Goal: Find specific page/section: Find specific page/section

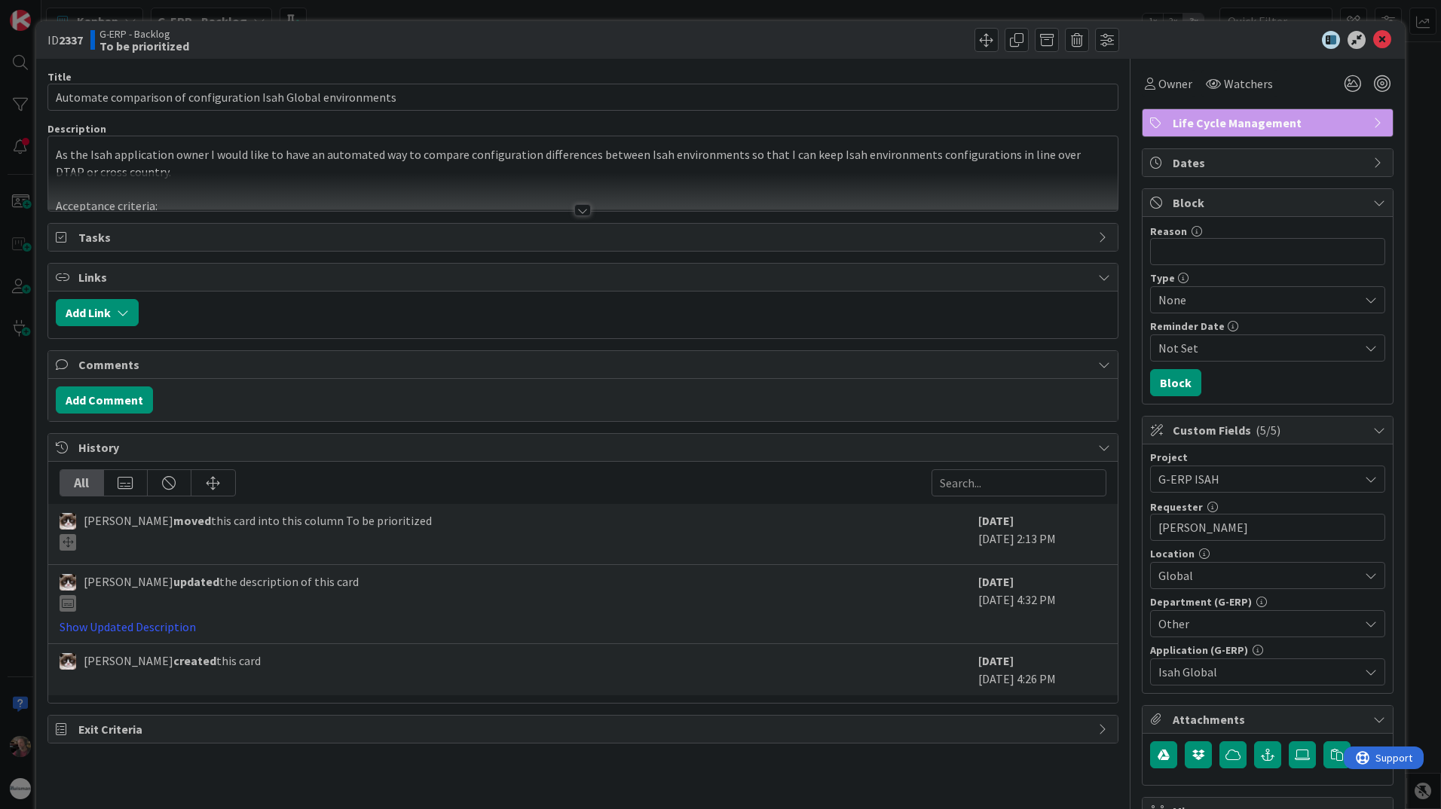
click at [578, 208] on div at bounding box center [582, 210] width 17 height 12
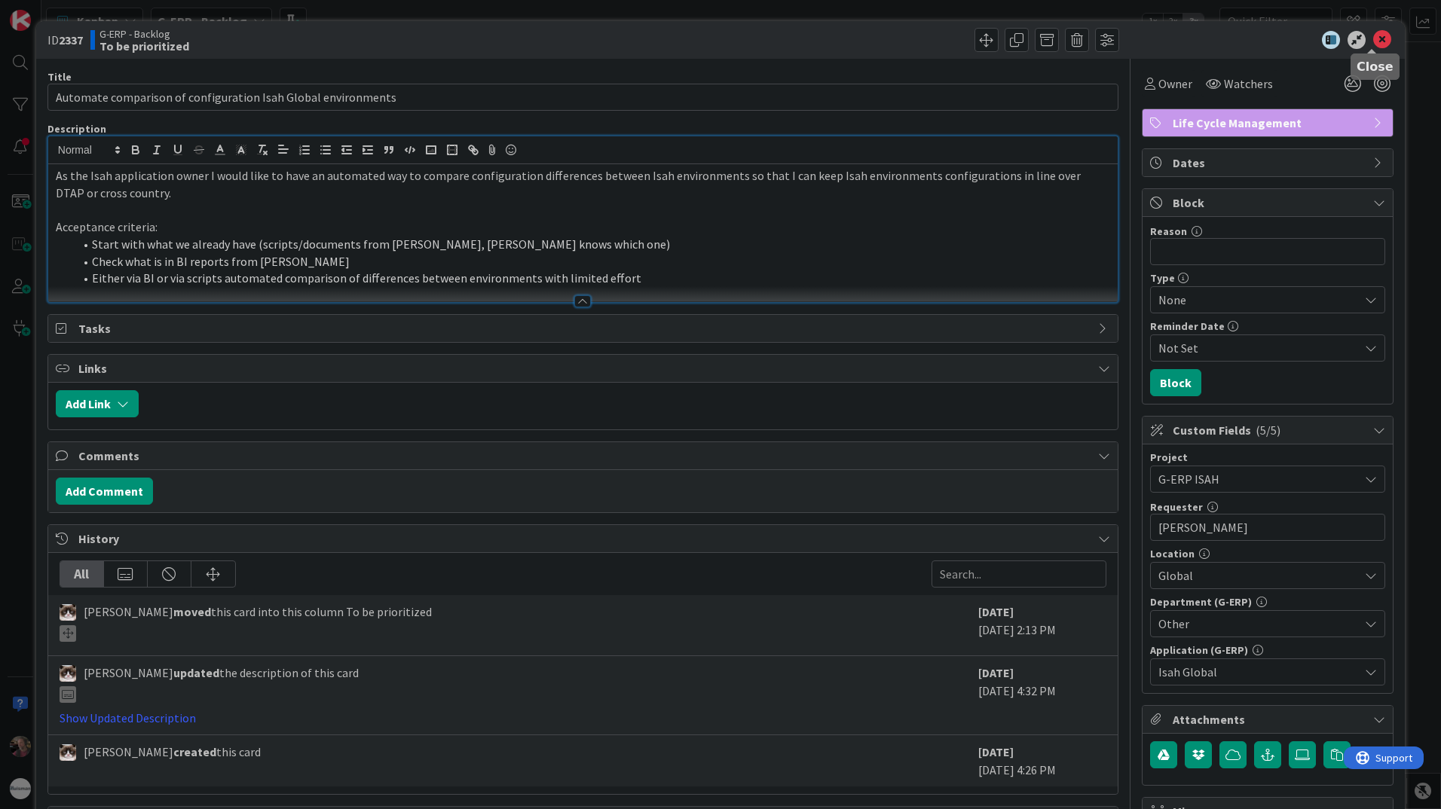
click at [1375, 41] on icon at bounding box center [1382, 40] width 18 height 18
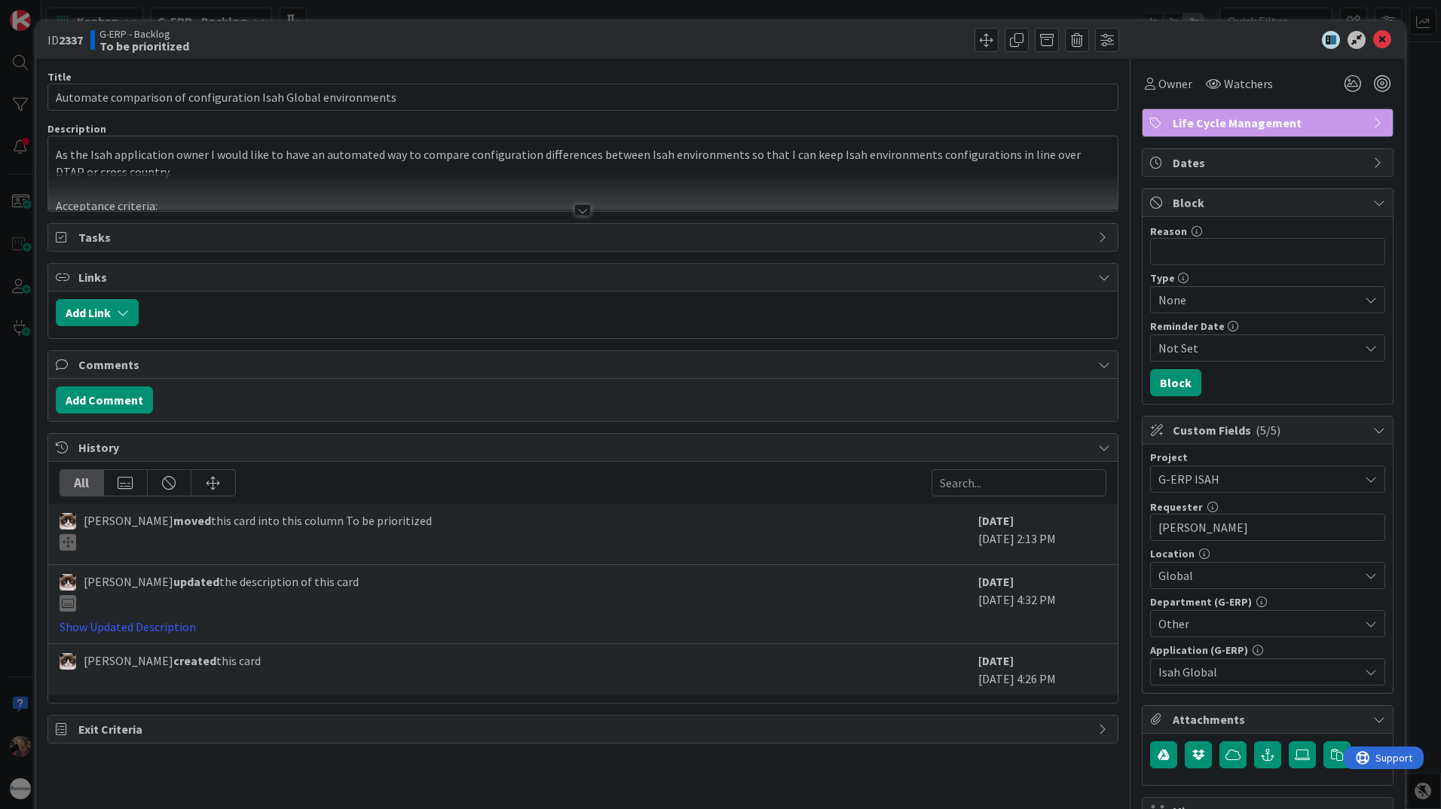
click at [580, 207] on div at bounding box center [582, 210] width 17 height 12
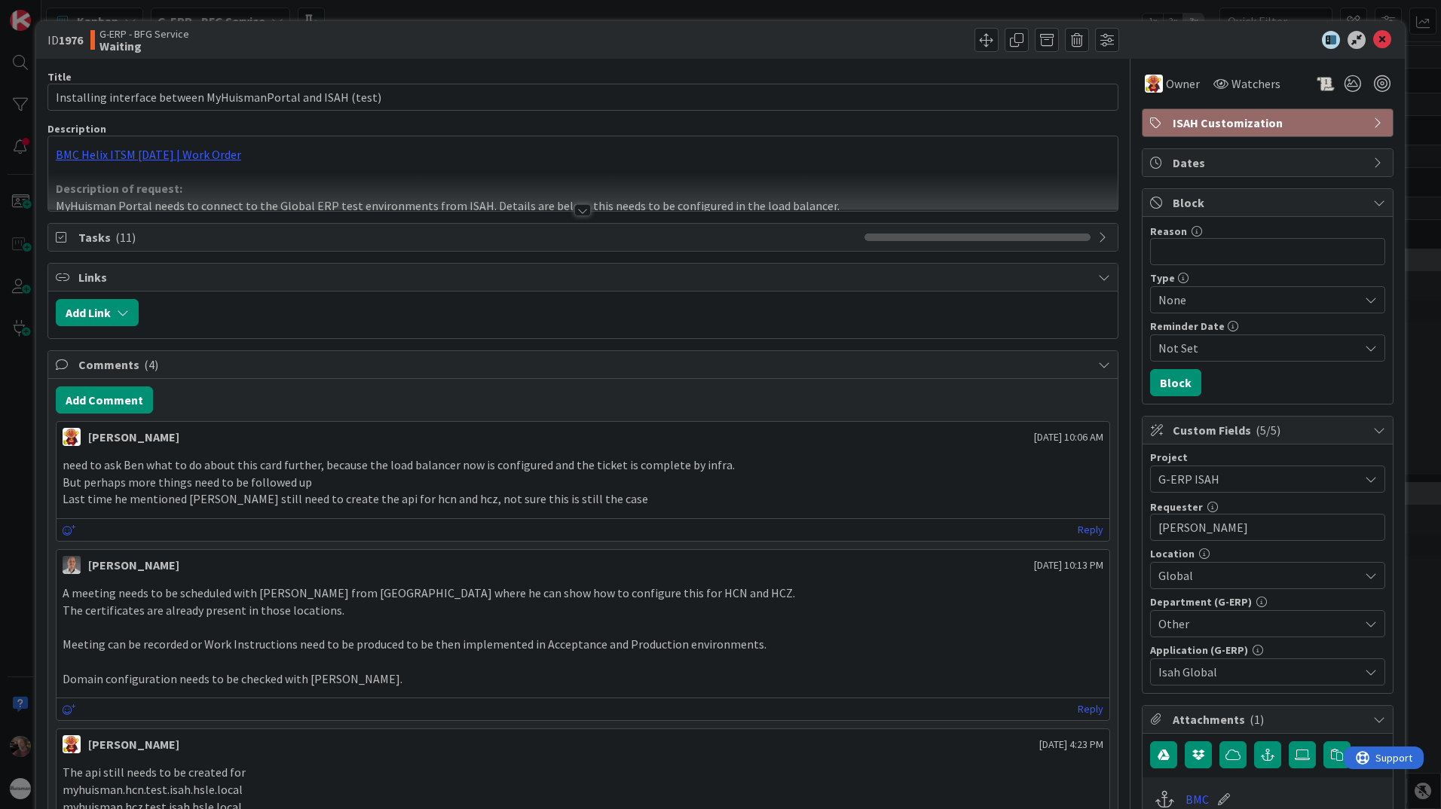
click at [574, 211] on div at bounding box center [582, 210] width 17 height 12
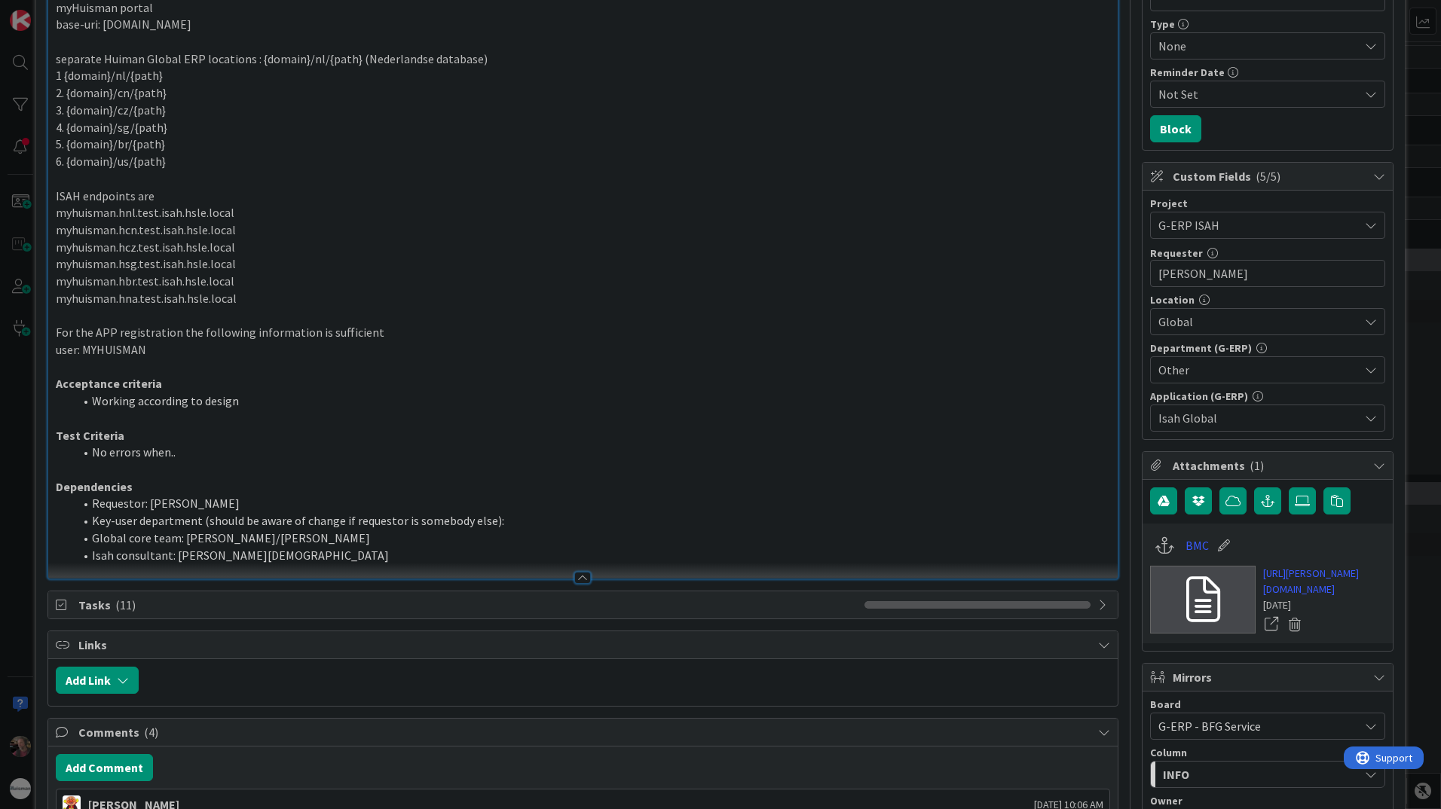
scroll to position [75, 0]
